Goal: Check status: Check status

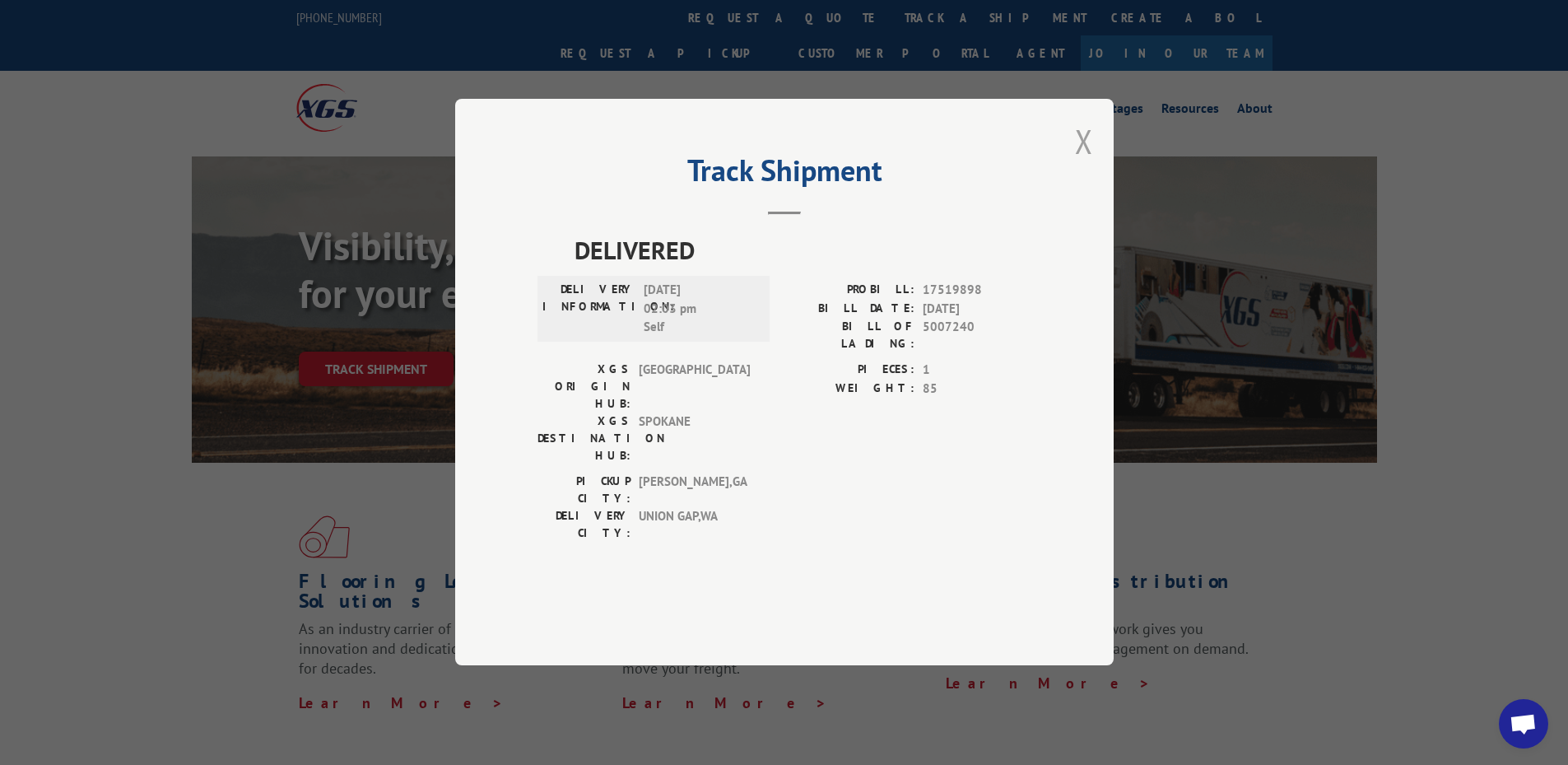
click at [1081, 163] on button "Close modal" at bounding box center [1084, 142] width 18 height 44
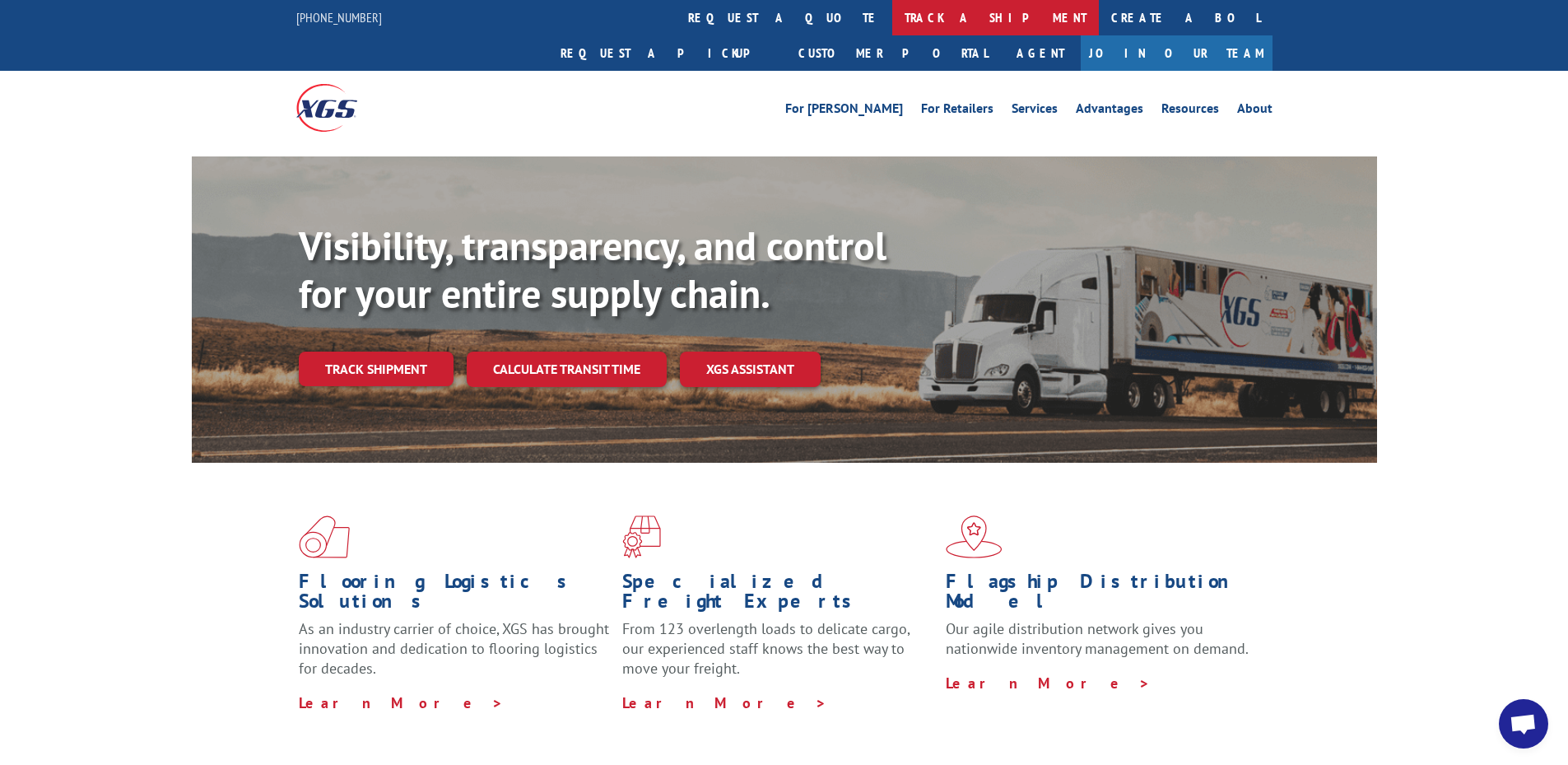
click at [892, 15] on link "track a shipment" at bounding box center [995, 18] width 207 height 35
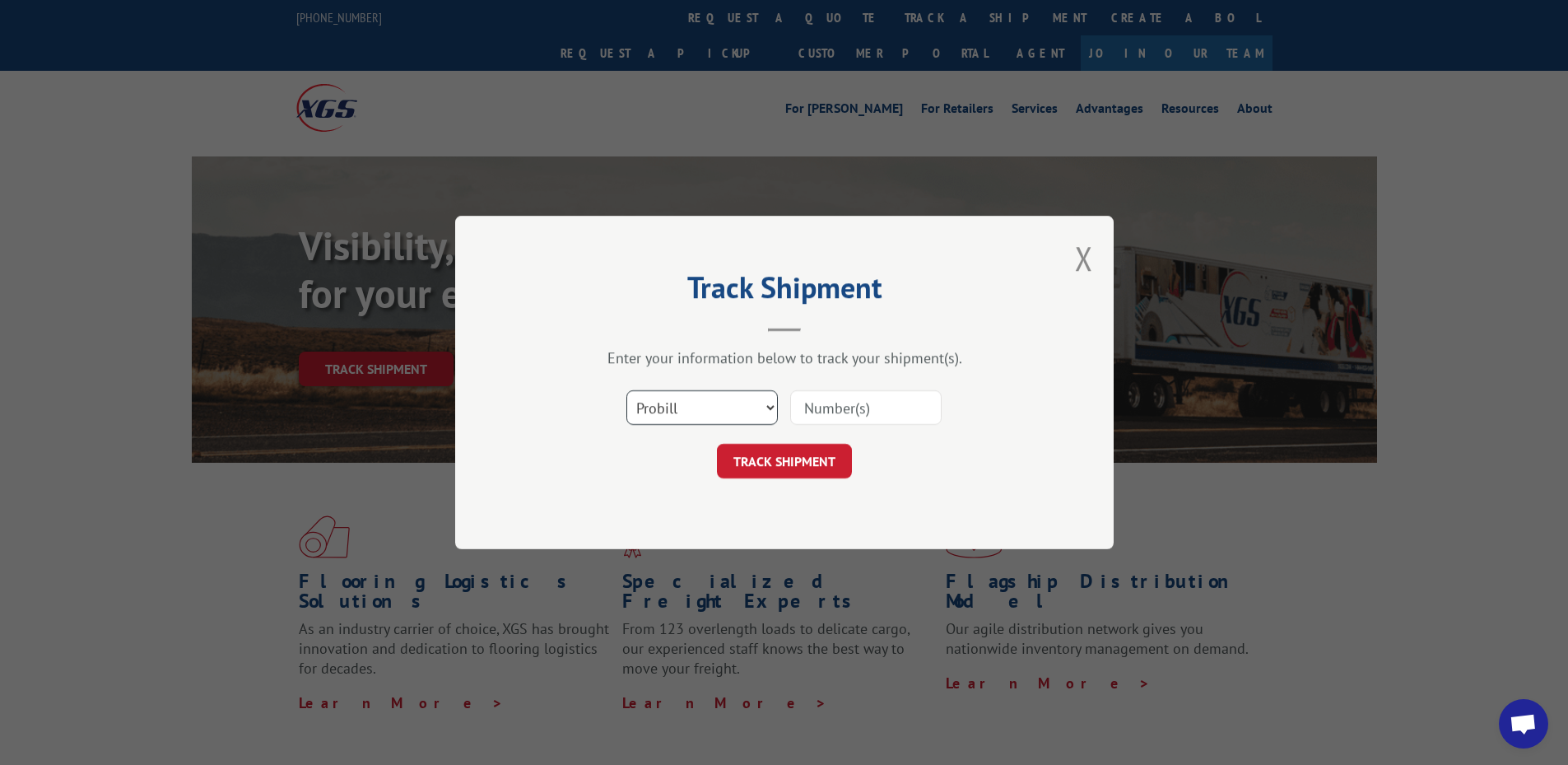
click at [685, 390] on select "Select category... Probill BOL PO" at bounding box center [702, 407] width 151 height 34
select select "po"
click at [626, 390] on select "Select category... Probill BOL PO" at bounding box center [702, 407] width 151 height 34
paste input "27523146"
type input "27523146"
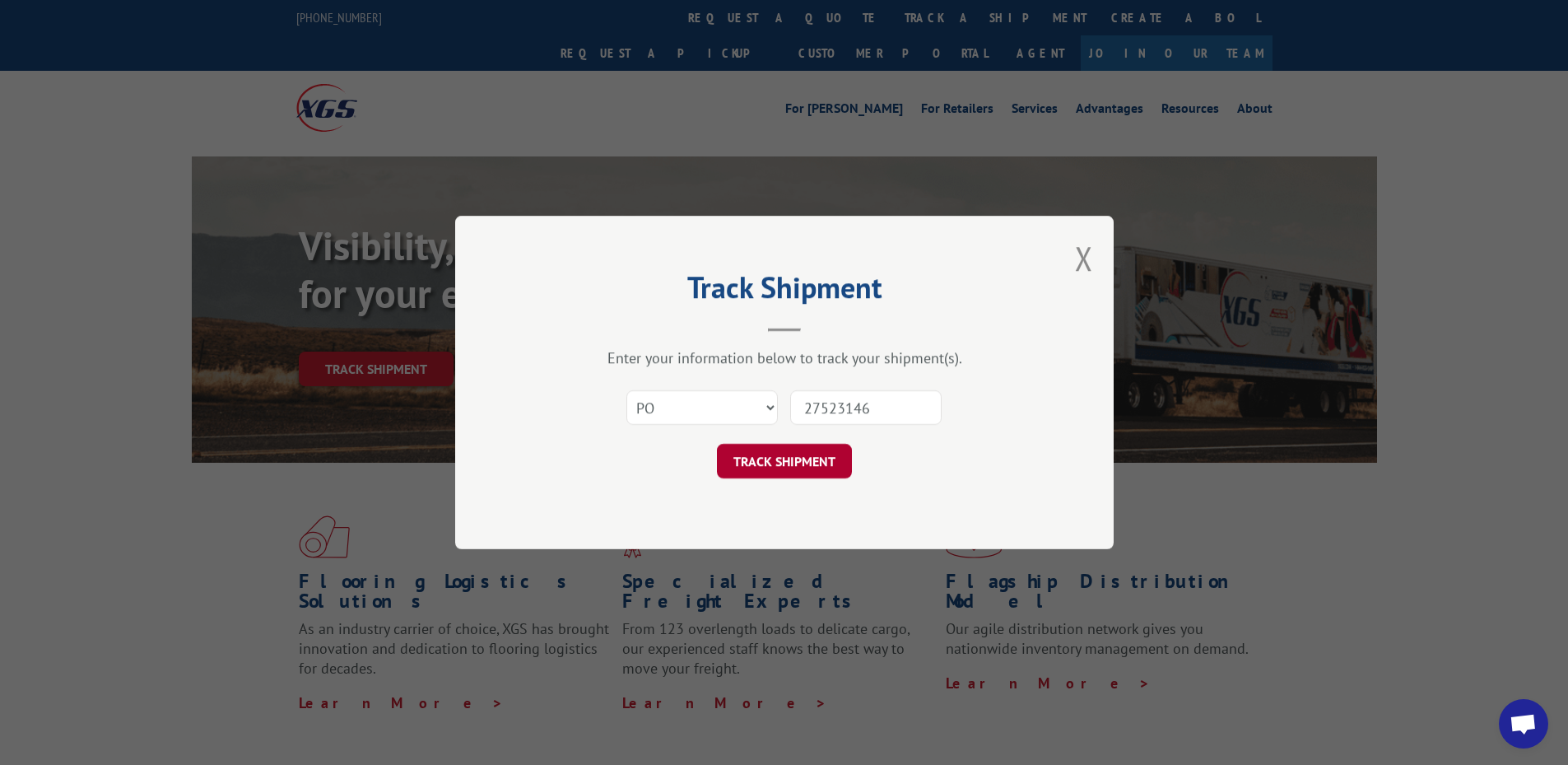
click at [816, 471] on button "TRACK SHIPMENT" at bounding box center [784, 460] width 135 height 34
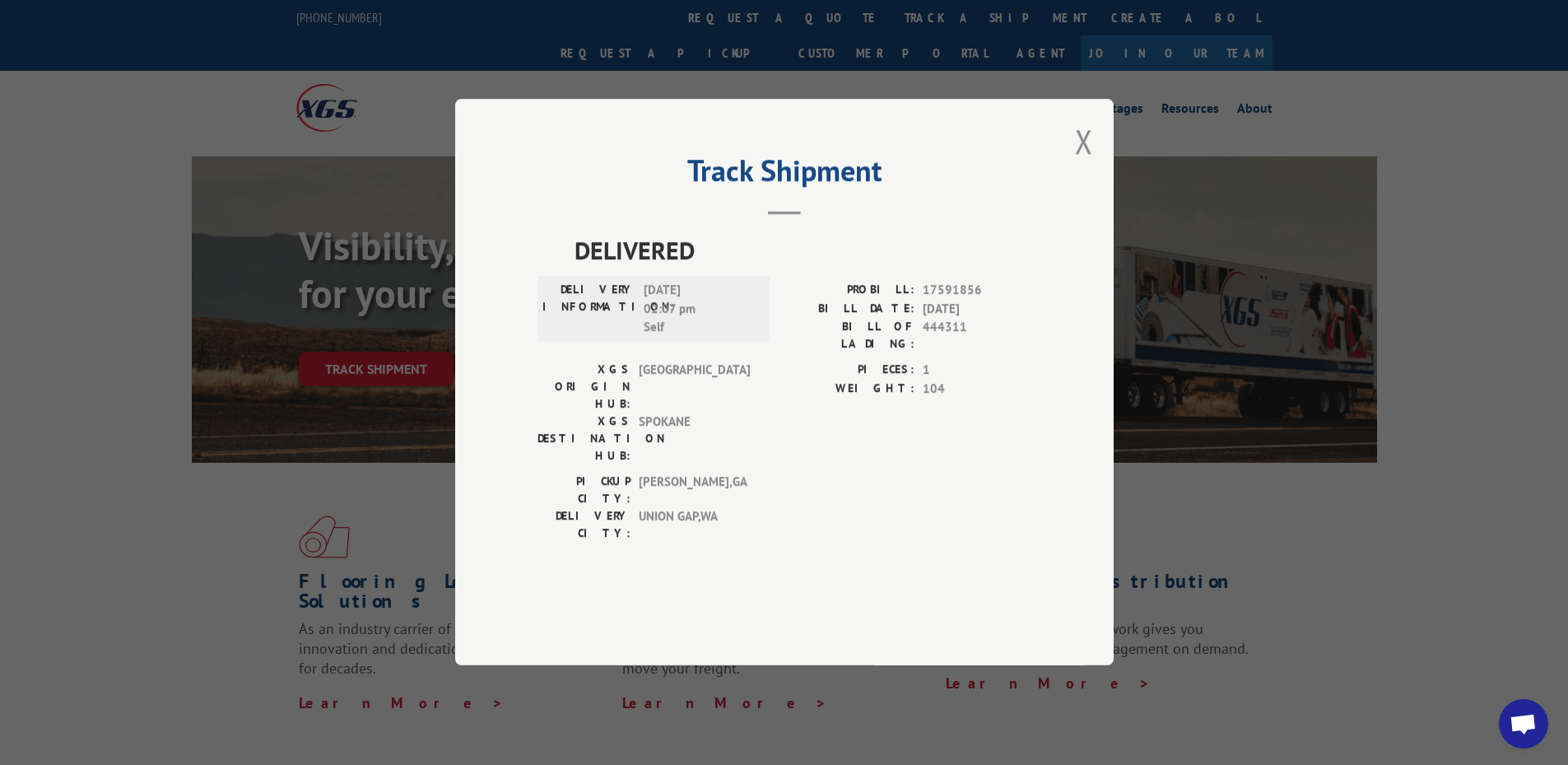
click at [1081, 163] on button "Close modal" at bounding box center [1084, 142] width 18 height 44
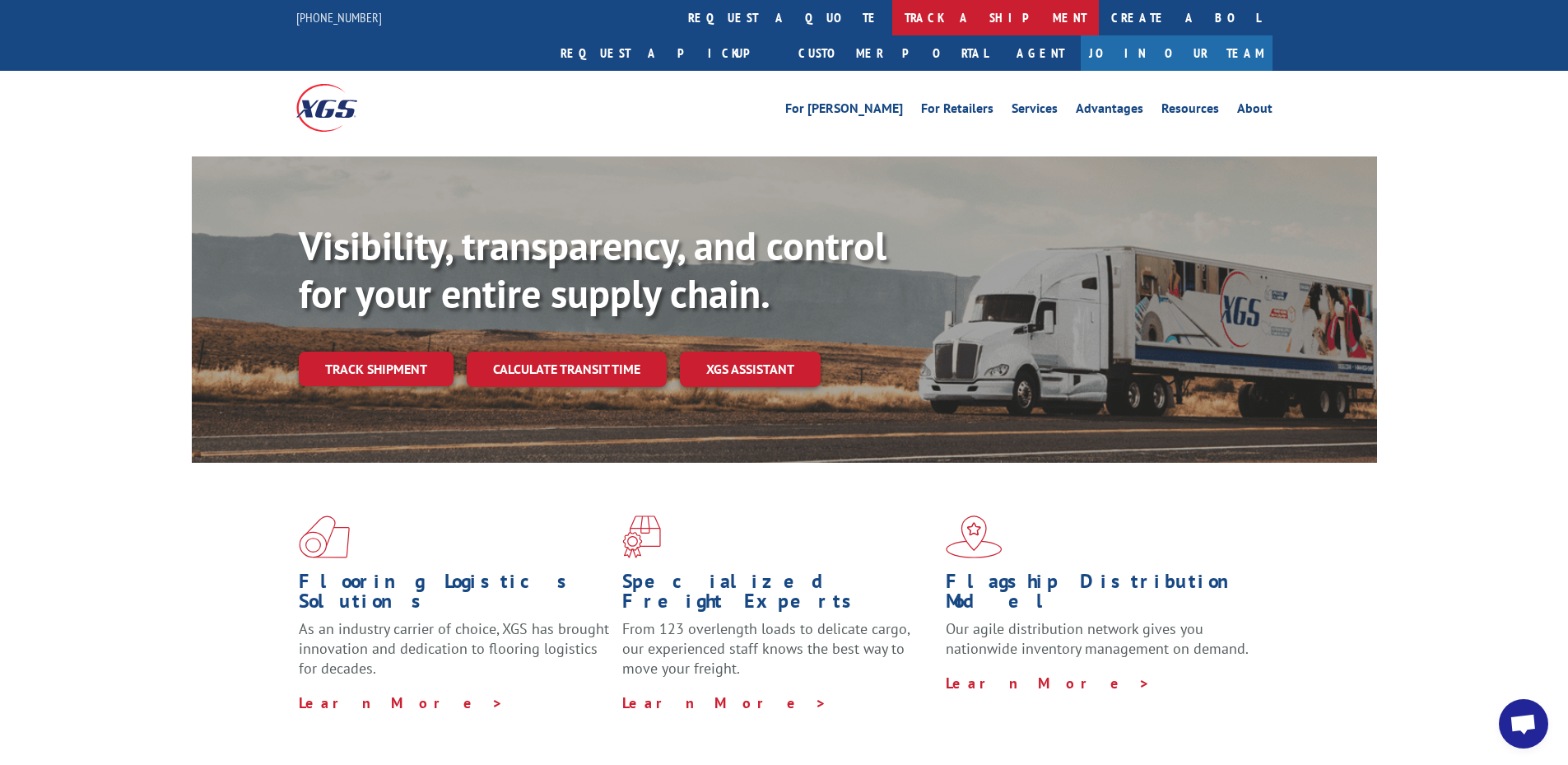
click at [892, 27] on link "track a shipment" at bounding box center [995, 18] width 207 height 35
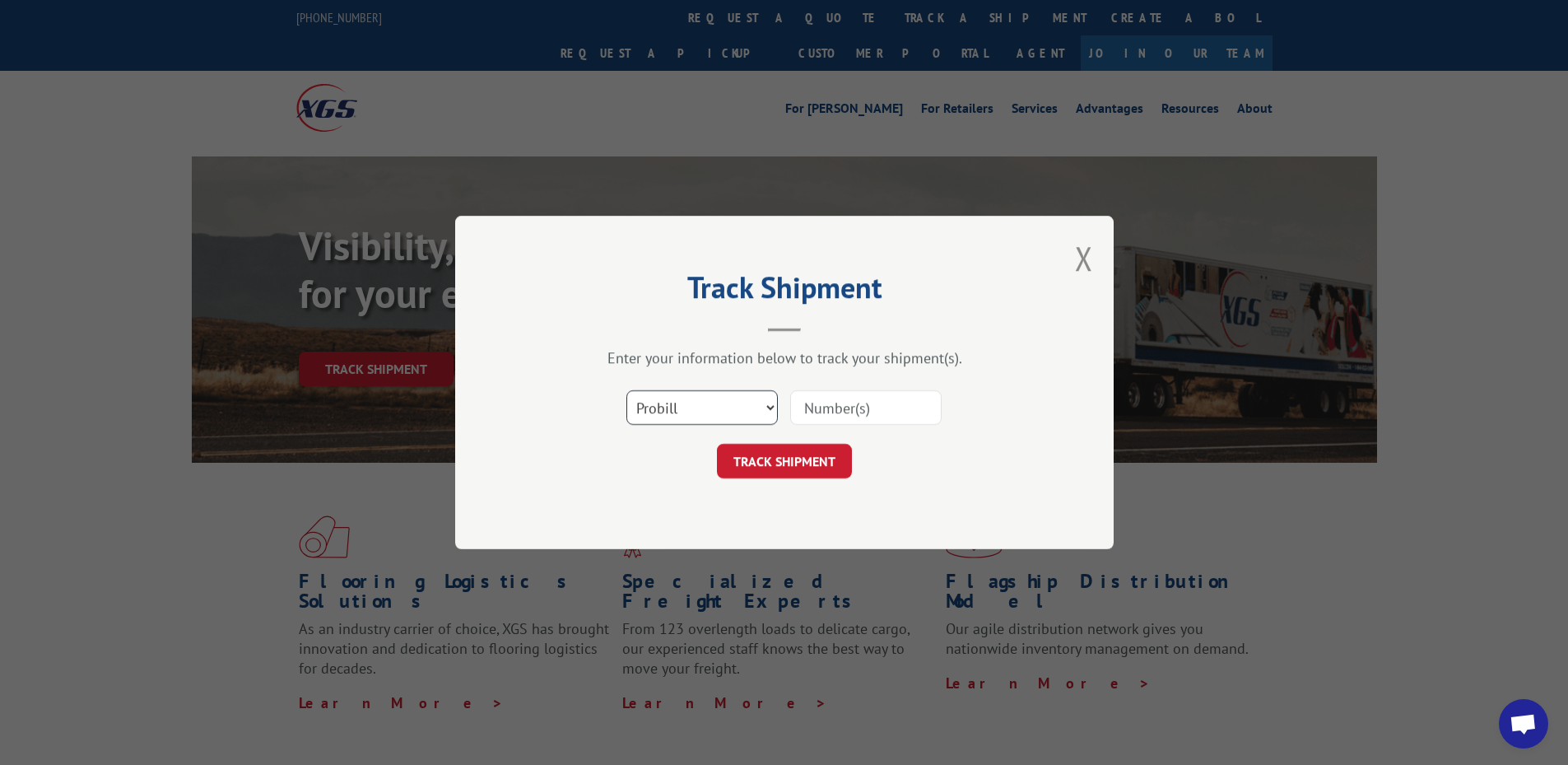
click at [672, 416] on select "Select category... Probill BOL PO" at bounding box center [702, 407] width 151 height 34
select select "po"
click at [626, 390] on select "Select category... Probill BOL PO" at bounding box center [702, 407] width 151 height 34
paste input "46538756"
type input "46538756"
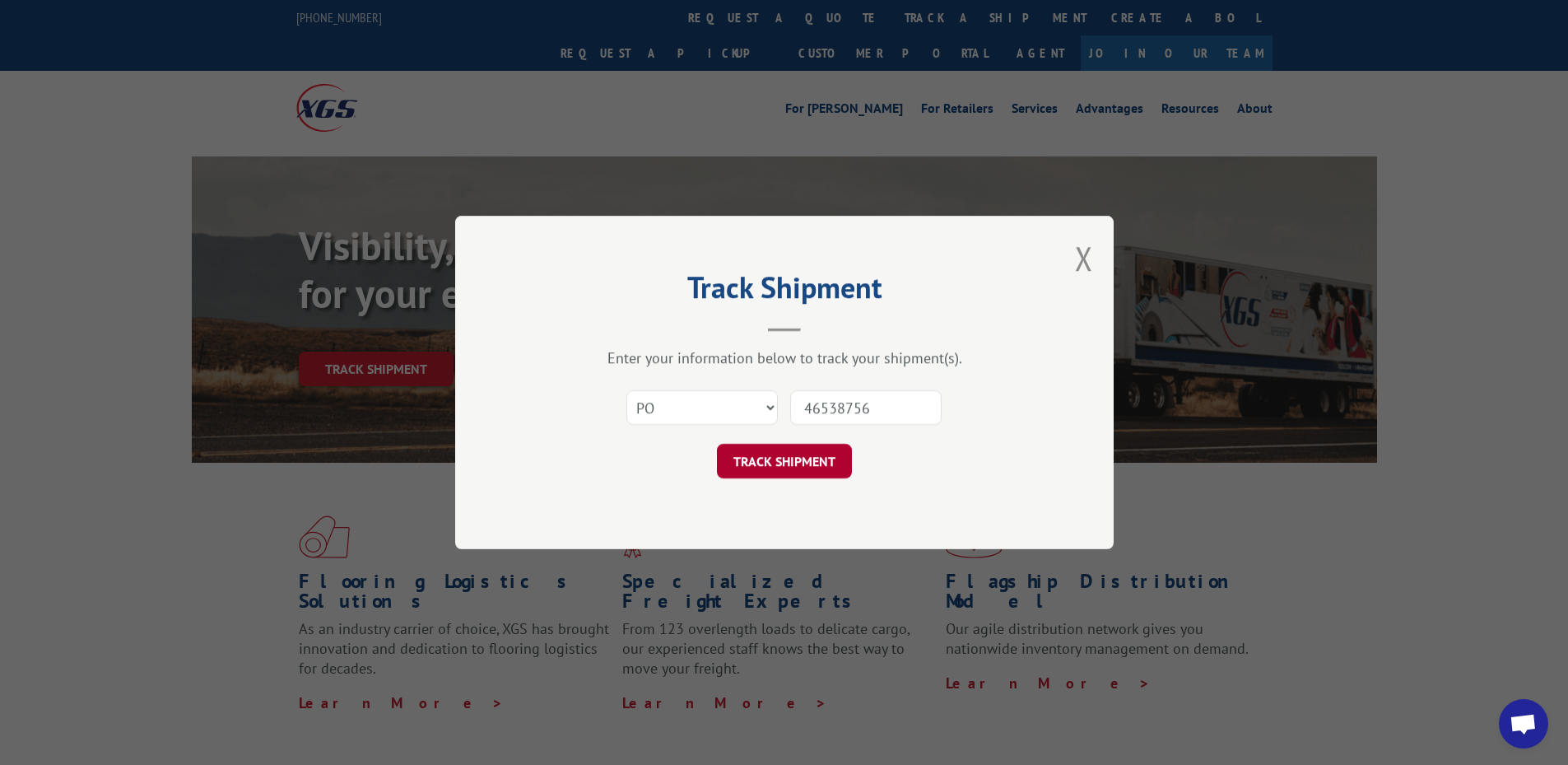
click at [773, 474] on button "TRACK SHIPMENT" at bounding box center [784, 460] width 135 height 34
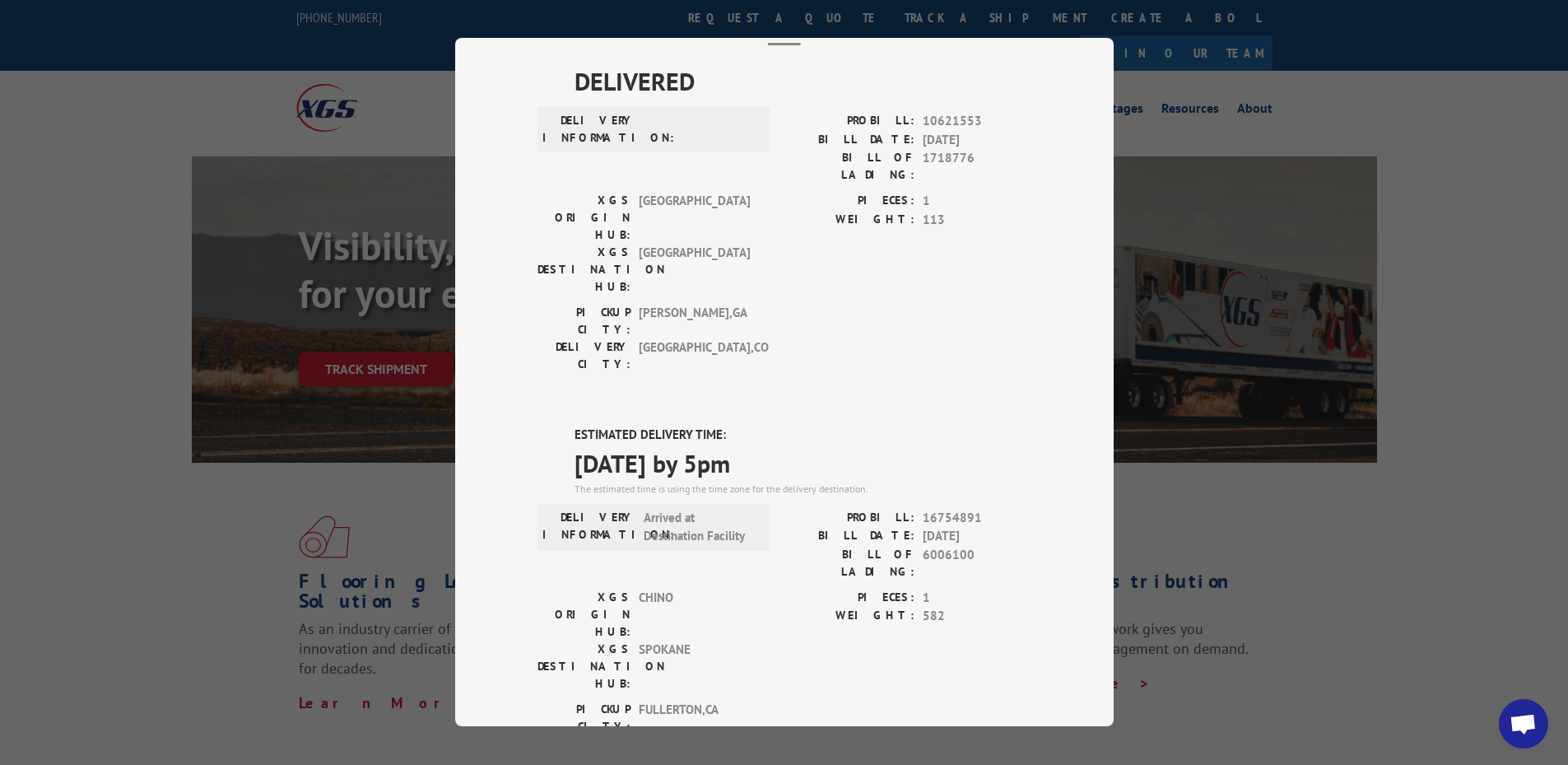
scroll to position [317, 0]
